Goal: Task Accomplishment & Management: Use online tool/utility

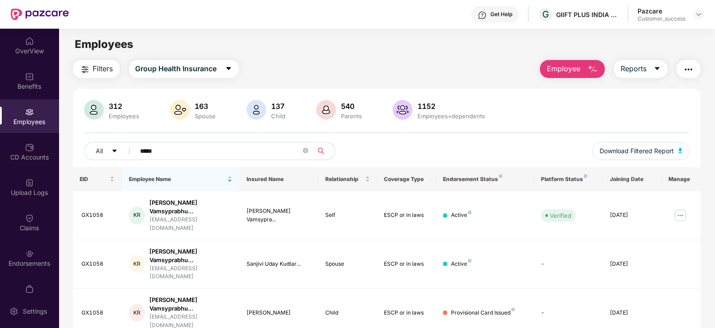
scroll to position [96, 0]
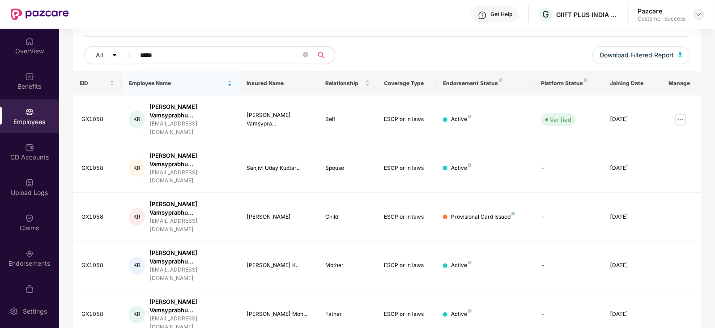
click at [697, 19] on div at bounding box center [699, 14] width 11 height 11
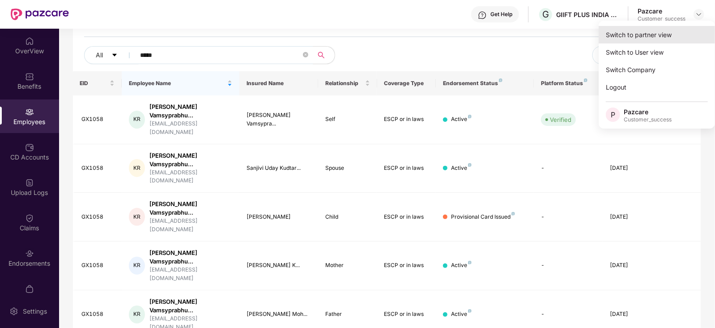
click at [667, 28] on div "Switch to partner view" at bounding box center [657, 34] width 116 height 17
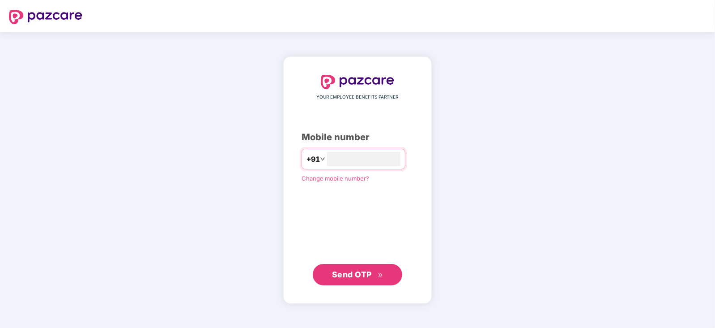
type input "**********"
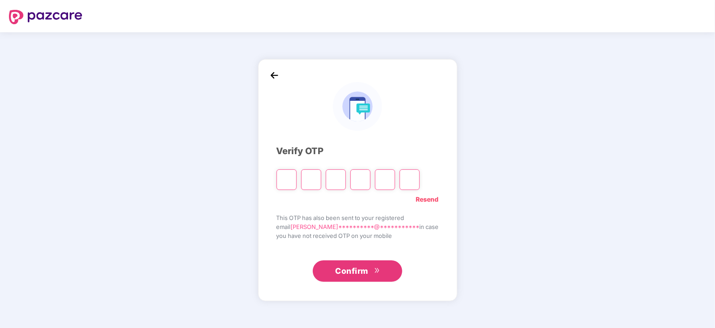
type input "*"
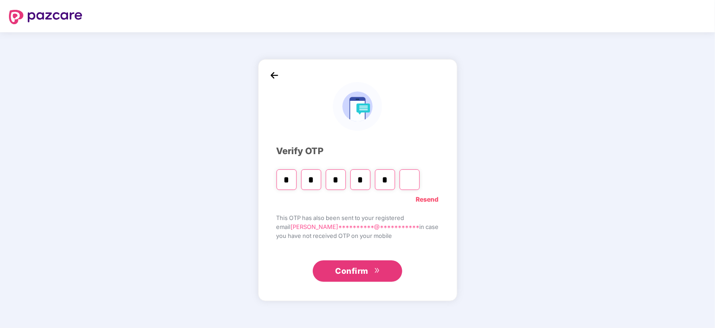
type input "*"
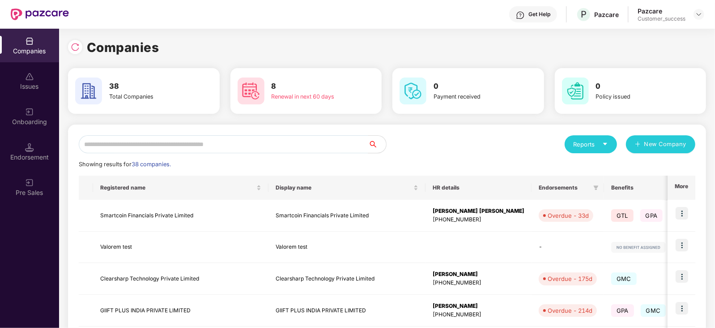
click at [31, 130] on div "Onboarding" at bounding box center [29, 116] width 59 height 34
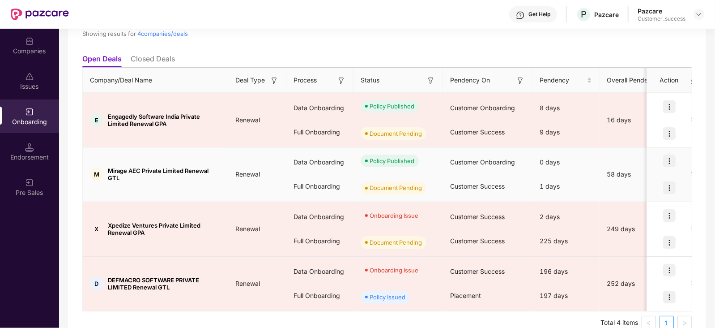
scroll to position [80, 0]
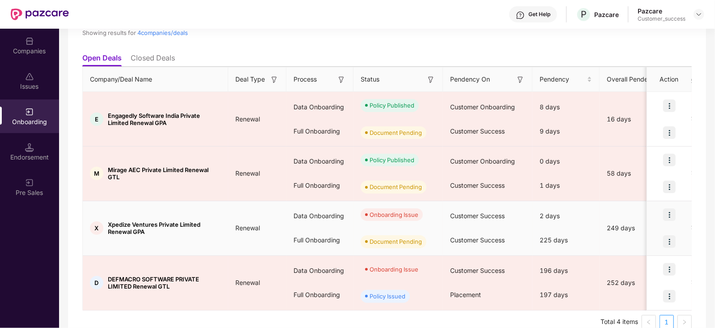
click at [669, 212] on img at bounding box center [669, 214] width 13 height 13
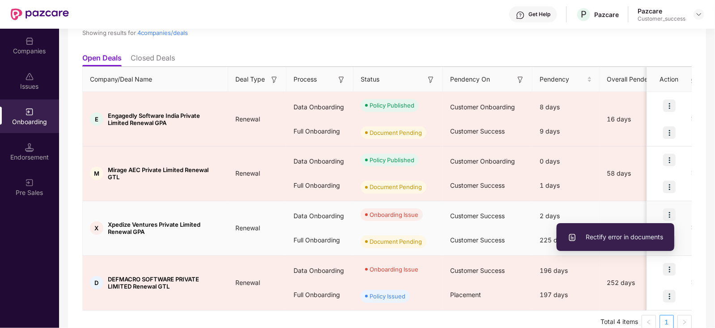
click at [642, 236] on span "Rectify error in documents" at bounding box center [615, 237] width 95 height 10
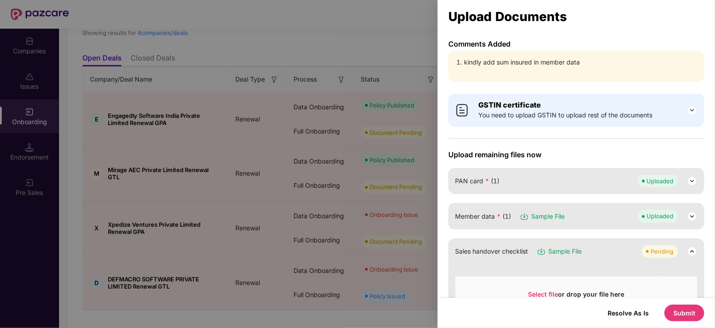
click at [278, 251] on div at bounding box center [357, 164] width 715 height 328
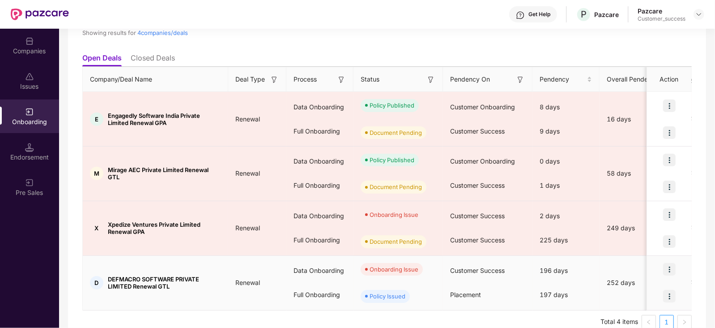
click at [671, 270] on img at bounding box center [669, 269] width 13 height 13
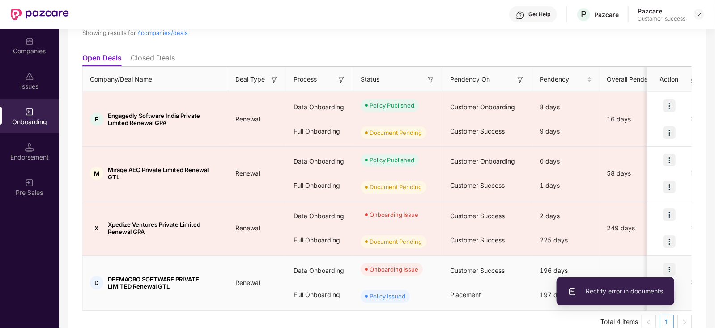
click at [626, 289] on span "Rectify error in documents" at bounding box center [615, 291] width 95 height 10
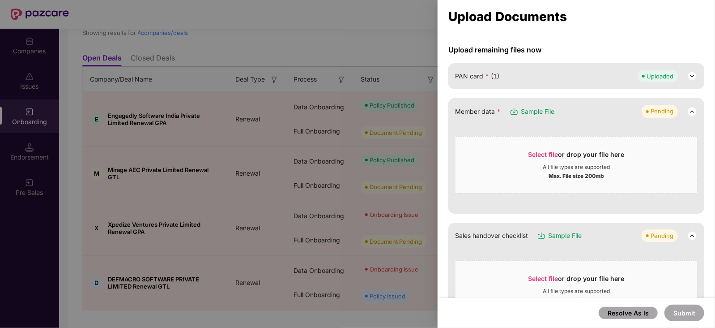
scroll to position [106, 0]
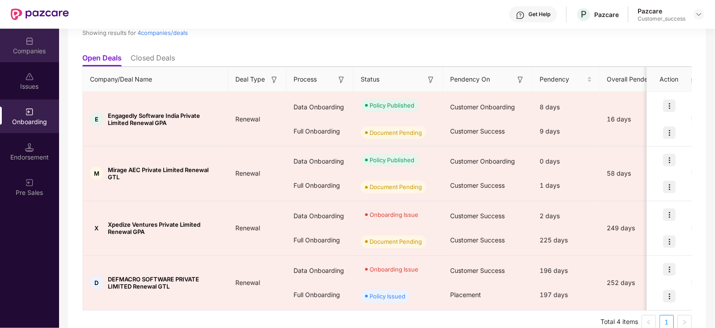
click at [31, 53] on div "Companies" at bounding box center [29, 51] width 59 height 9
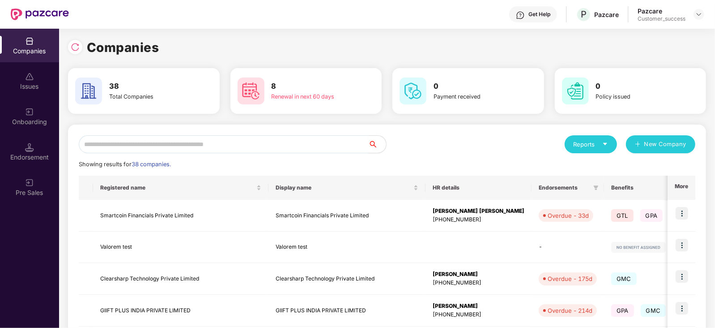
click at [161, 139] on input "text" at bounding box center [224, 144] width 290 height 18
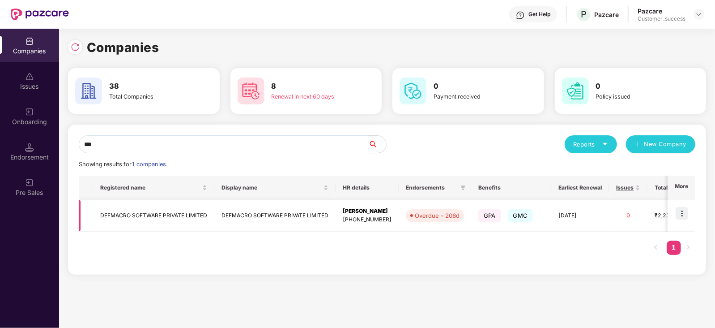
type input "***"
click at [683, 209] on img at bounding box center [682, 213] width 13 height 13
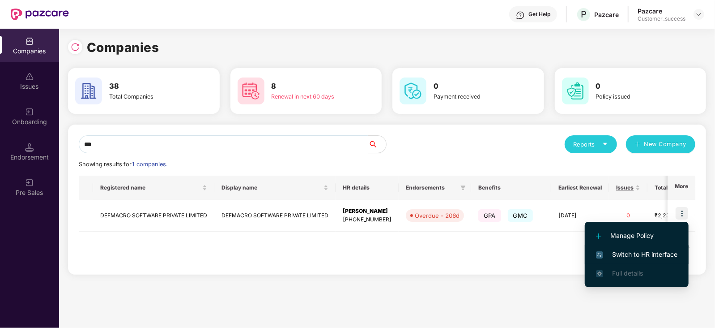
click at [651, 257] on span "Switch to HR interface" at bounding box center [636, 254] width 81 height 10
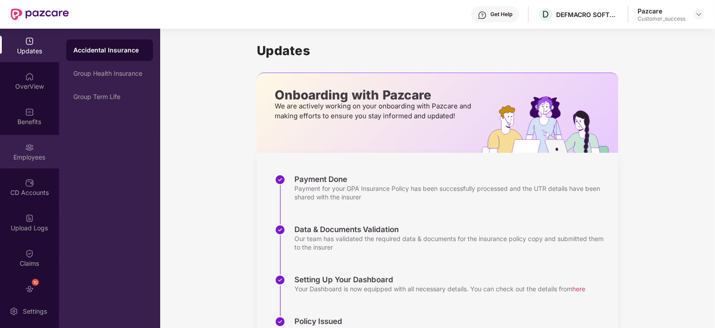
click at [21, 164] on div "Employees" at bounding box center [29, 152] width 59 height 34
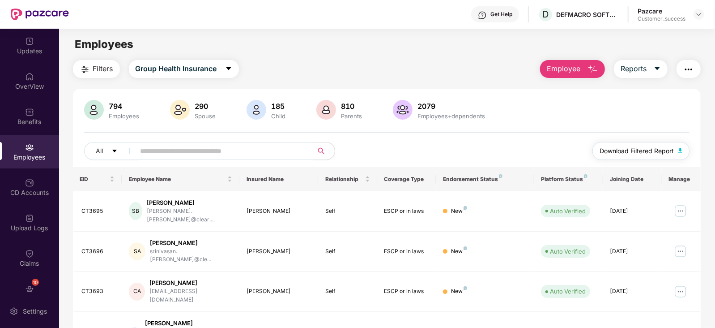
click at [633, 154] on span "Download Filtered Report" at bounding box center [637, 151] width 74 height 10
click at [347, 53] on main "Employees Filters Group Health Insurance Employee Reports 794 Employees 290 Spo…" at bounding box center [387, 193] width 656 height 328
